Goal: Transaction & Acquisition: Download file/media

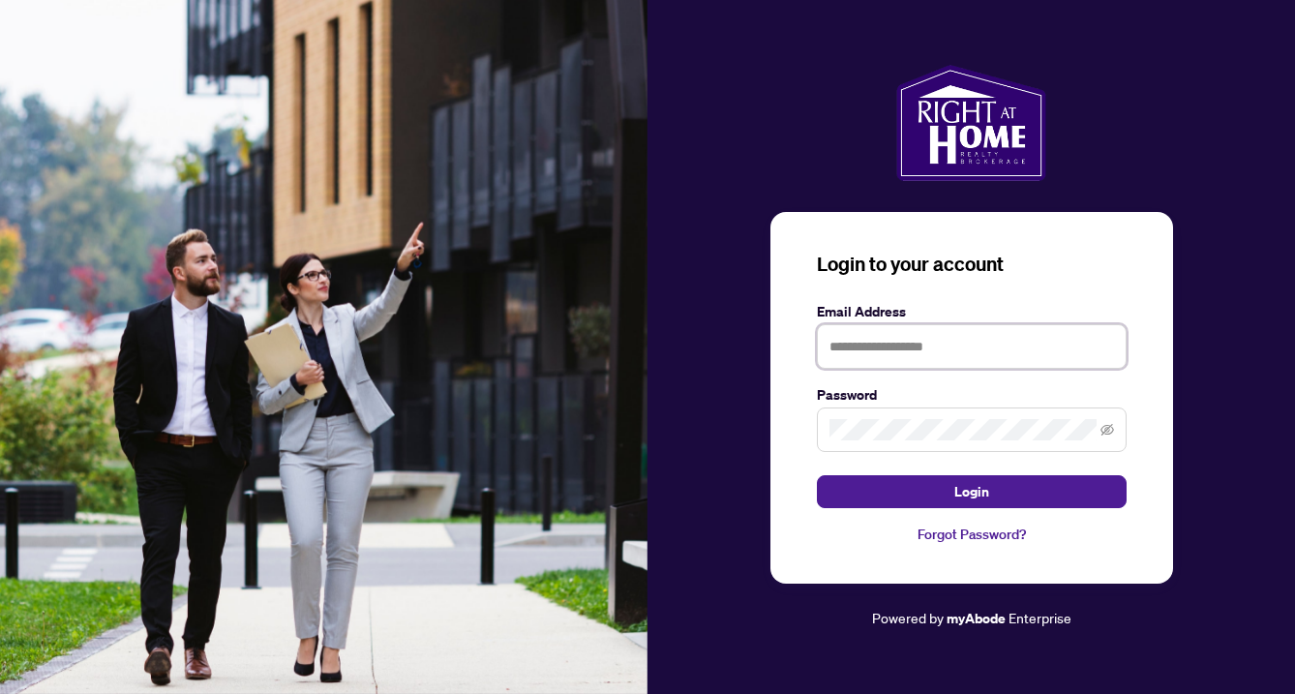
click at [913, 345] on input "text" at bounding box center [972, 346] width 310 height 45
type input "**********"
click at [817, 475] on button "Login" at bounding box center [972, 491] width 310 height 33
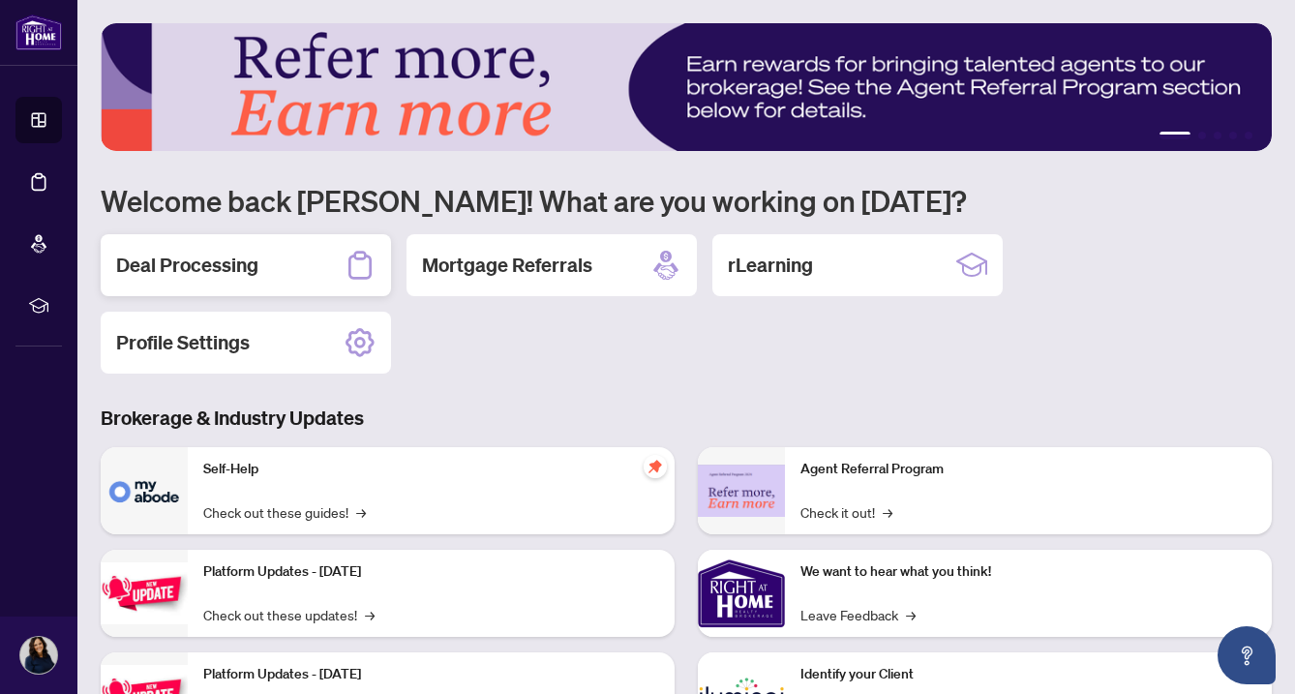
click at [157, 268] on h2 "Deal Processing" at bounding box center [187, 265] width 142 height 27
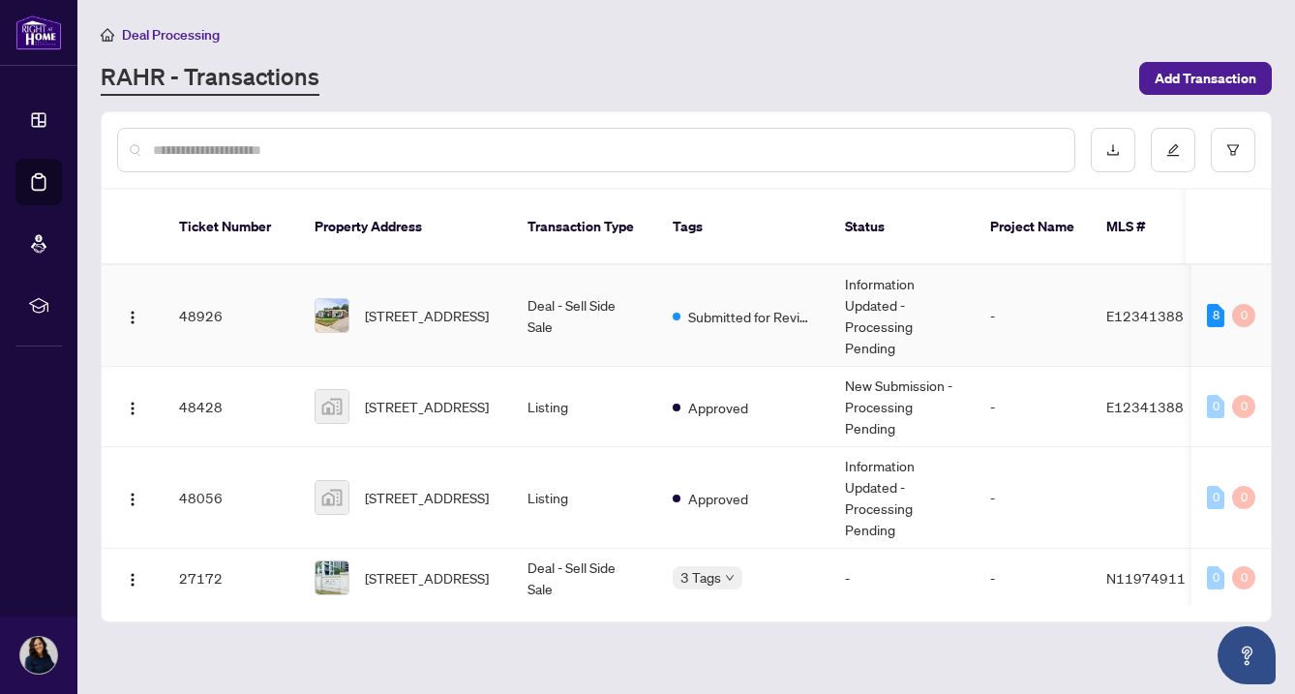
click at [497, 280] on td "[STREET_ADDRESS]" at bounding box center [405, 316] width 213 height 102
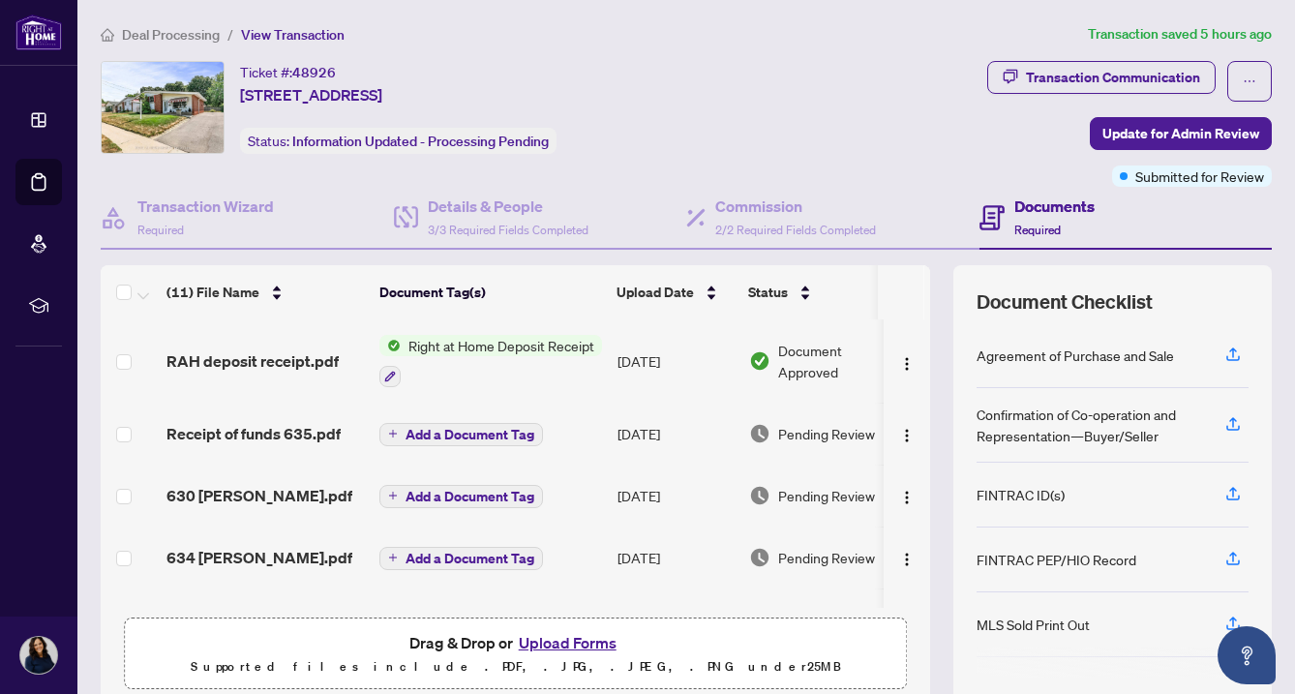
click at [478, 343] on span "Right at Home Deposit Receipt" at bounding box center [501, 345] width 201 height 21
click at [487, 355] on div "Right at Home Deposit Receipt" at bounding box center [490, 361] width 223 height 52
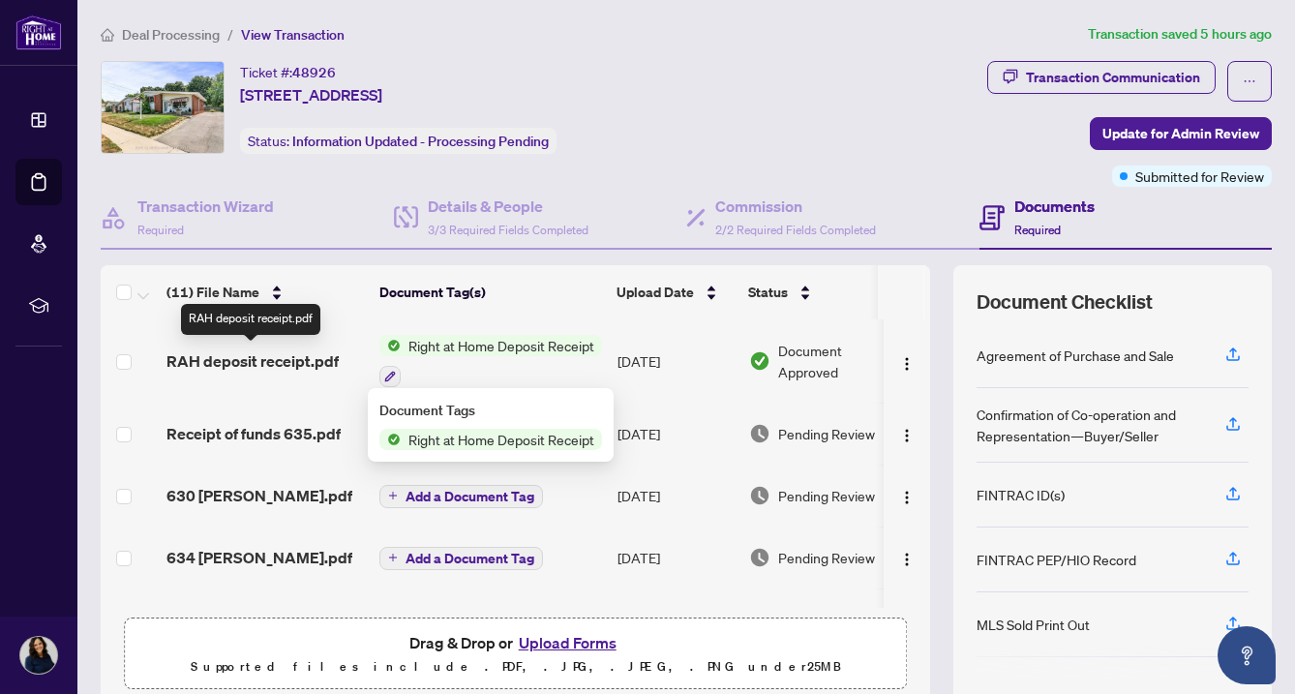
click at [232, 364] on span "RAH deposit receipt.pdf" at bounding box center [252, 360] width 172 height 23
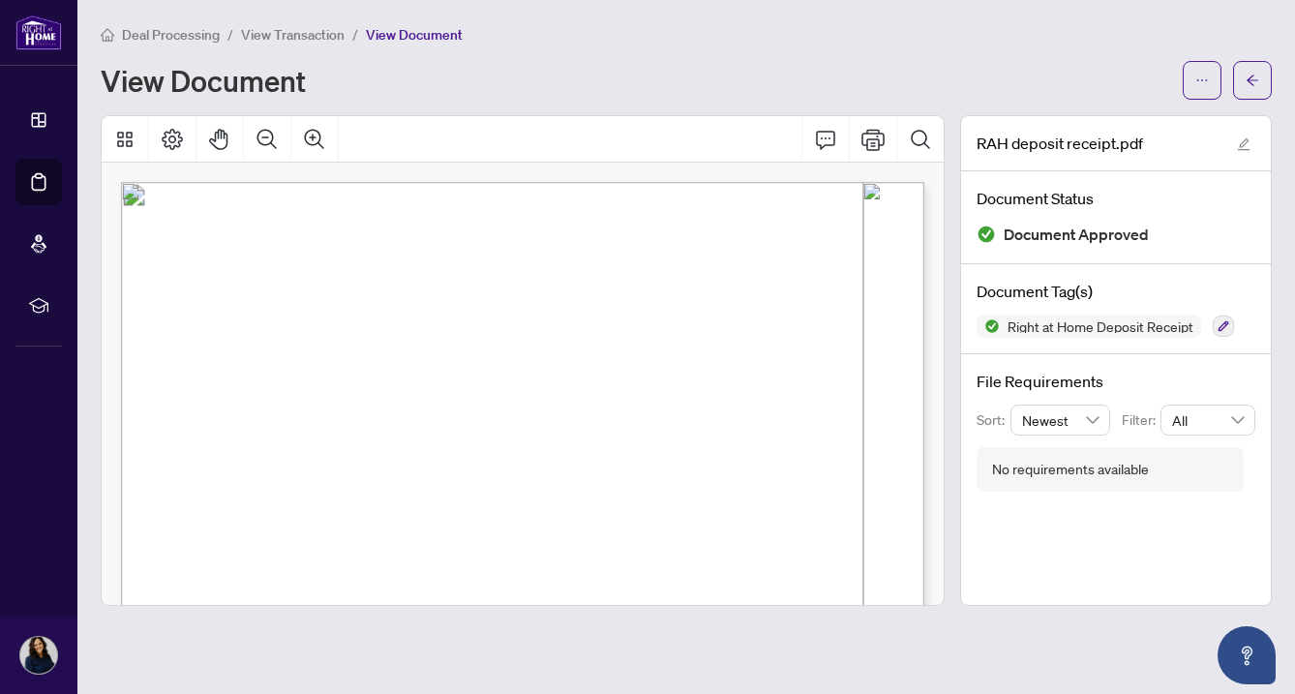
click at [237, 222] on span "Right at Home Realty" at bounding box center [227, 231] width 128 height 19
click at [1256, 77] on icon "arrow-left" at bounding box center [1253, 81] width 14 height 14
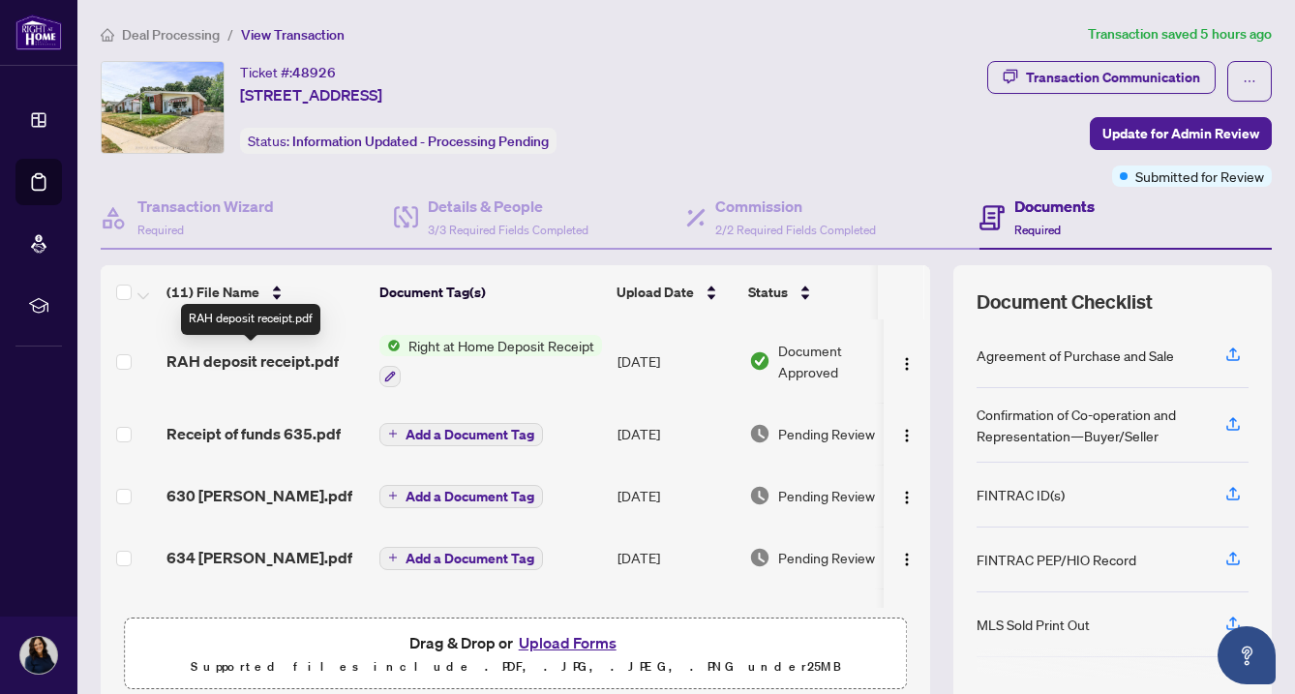
click at [207, 363] on span "RAH deposit receipt.pdf" at bounding box center [252, 360] width 172 height 23
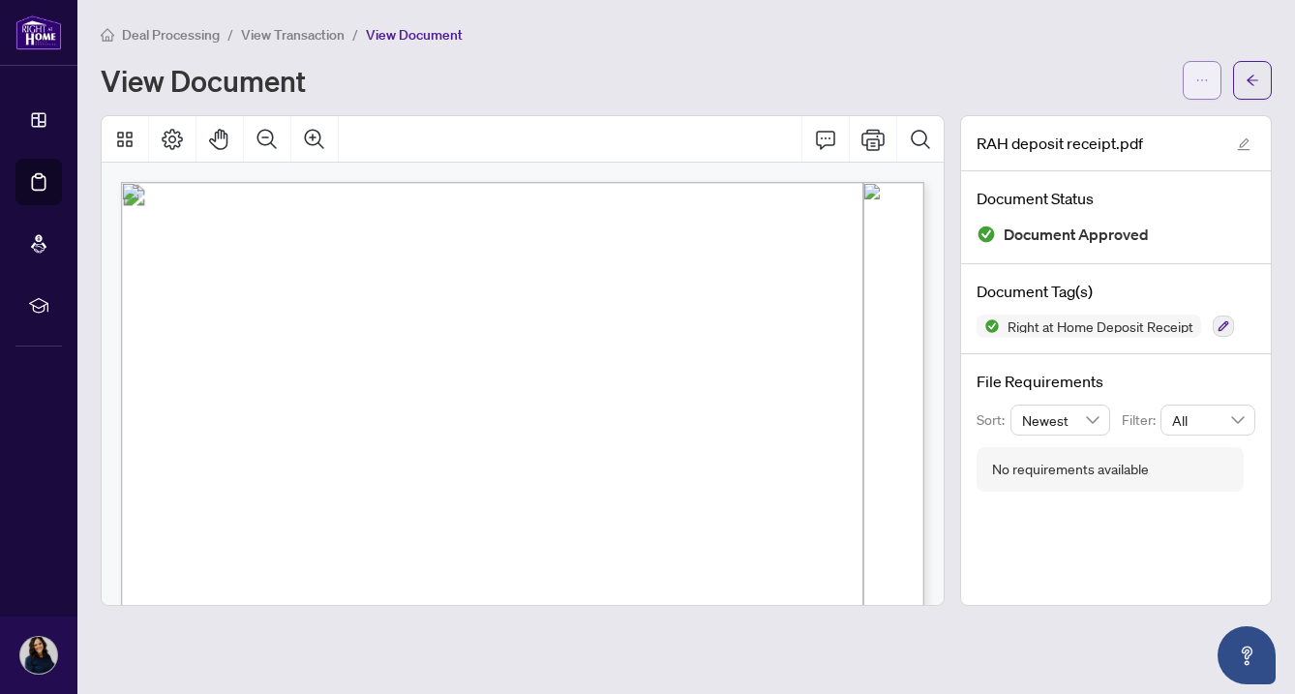
click at [1200, 77] on icon "ellipsis" at bounding box center [1202, 81] width 14 height 14
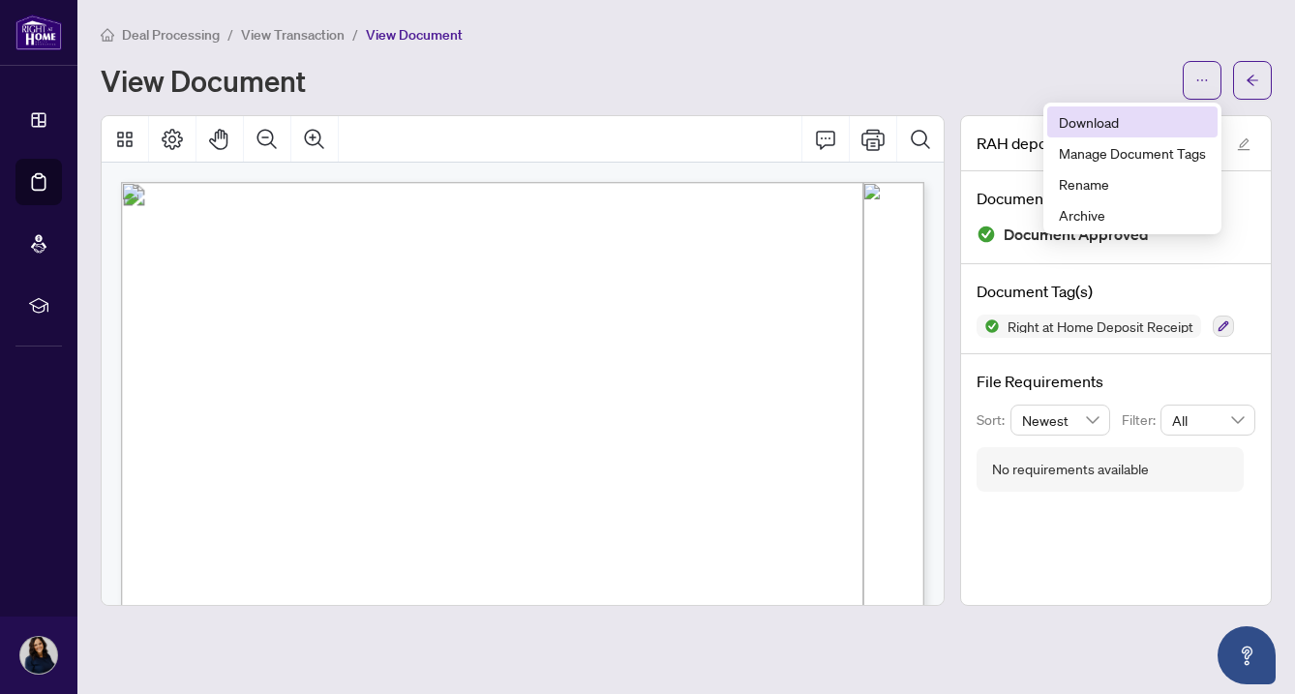
click at [1124, 126] on span "Download" at bounding box center [1132, 121] width 147 height 21
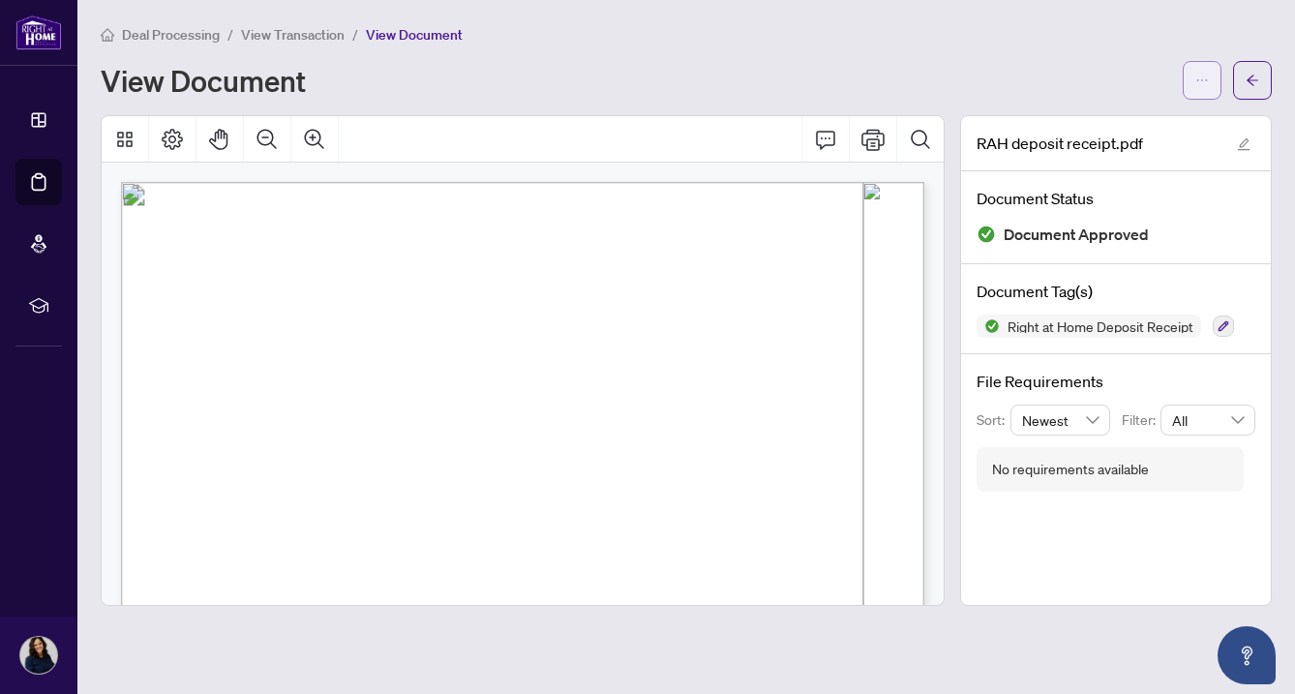
click at [1205, 88] on span "button" at bounding box center [1202, 80] width 14 height 31
